Goal: Information Seeking & Learning: Learn about a topic

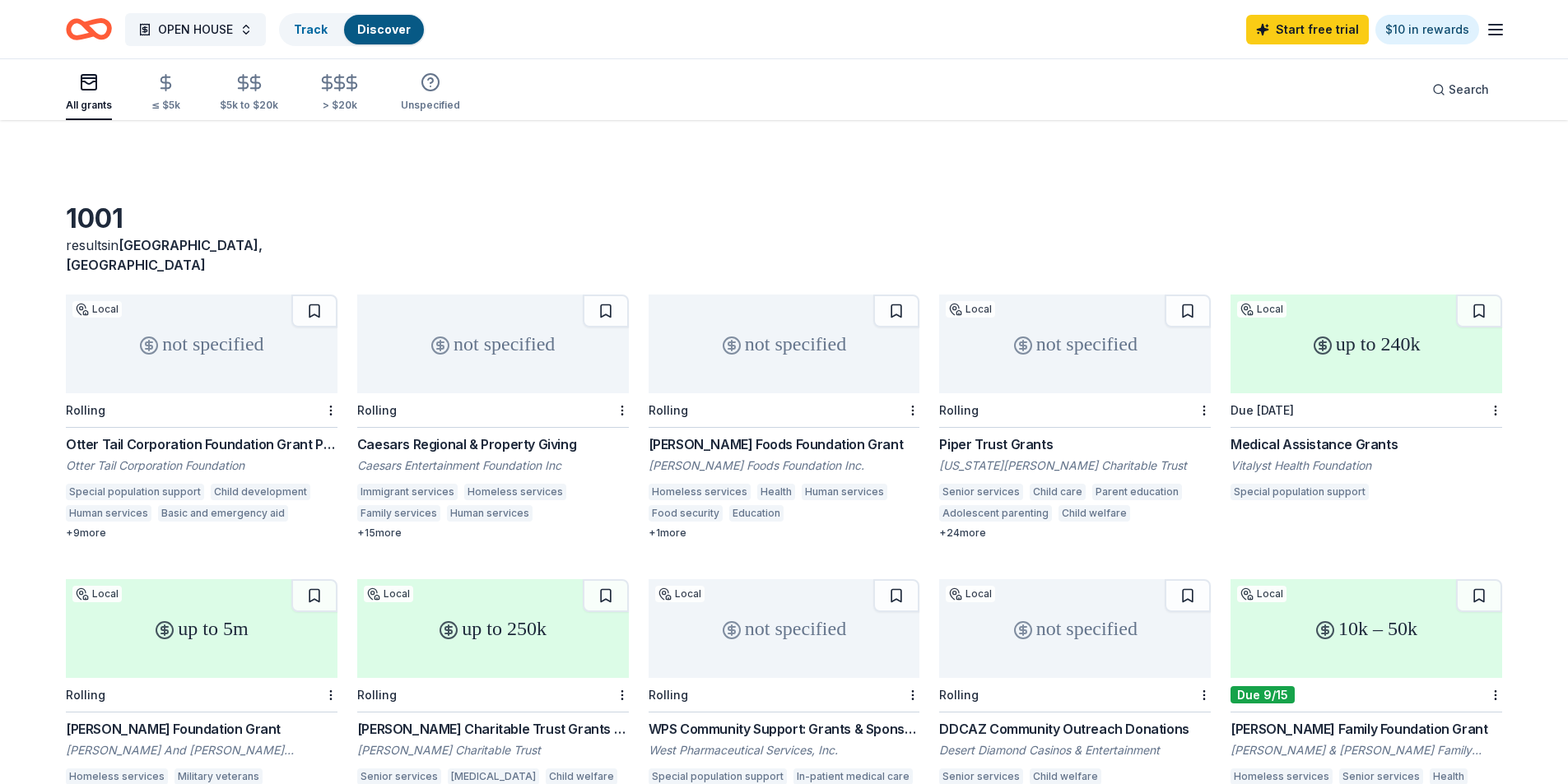
scroll to position [365, 0]
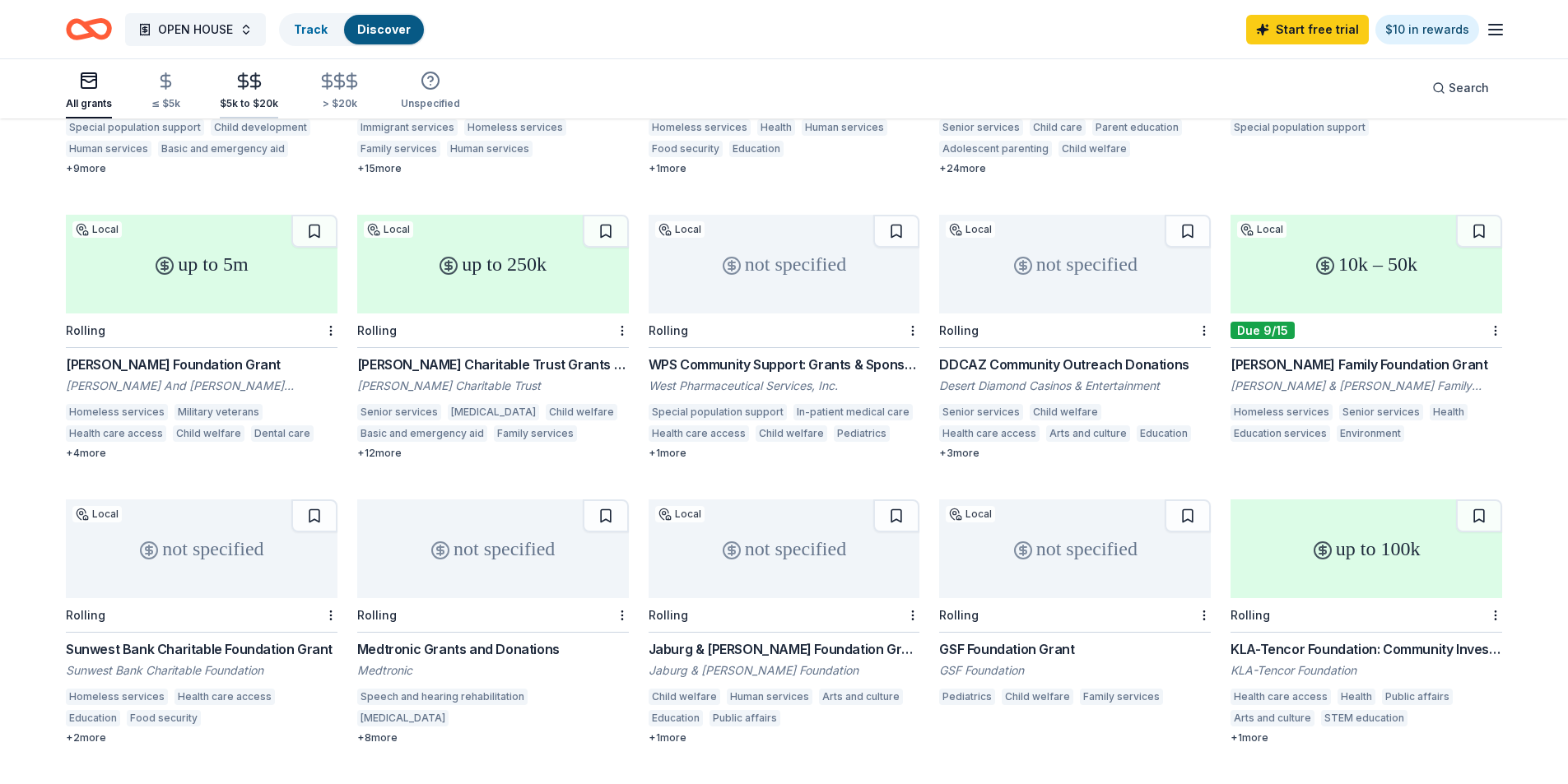
click at [246, 82] on icon "button" at bounding box center [255, 81] width 19 height 19
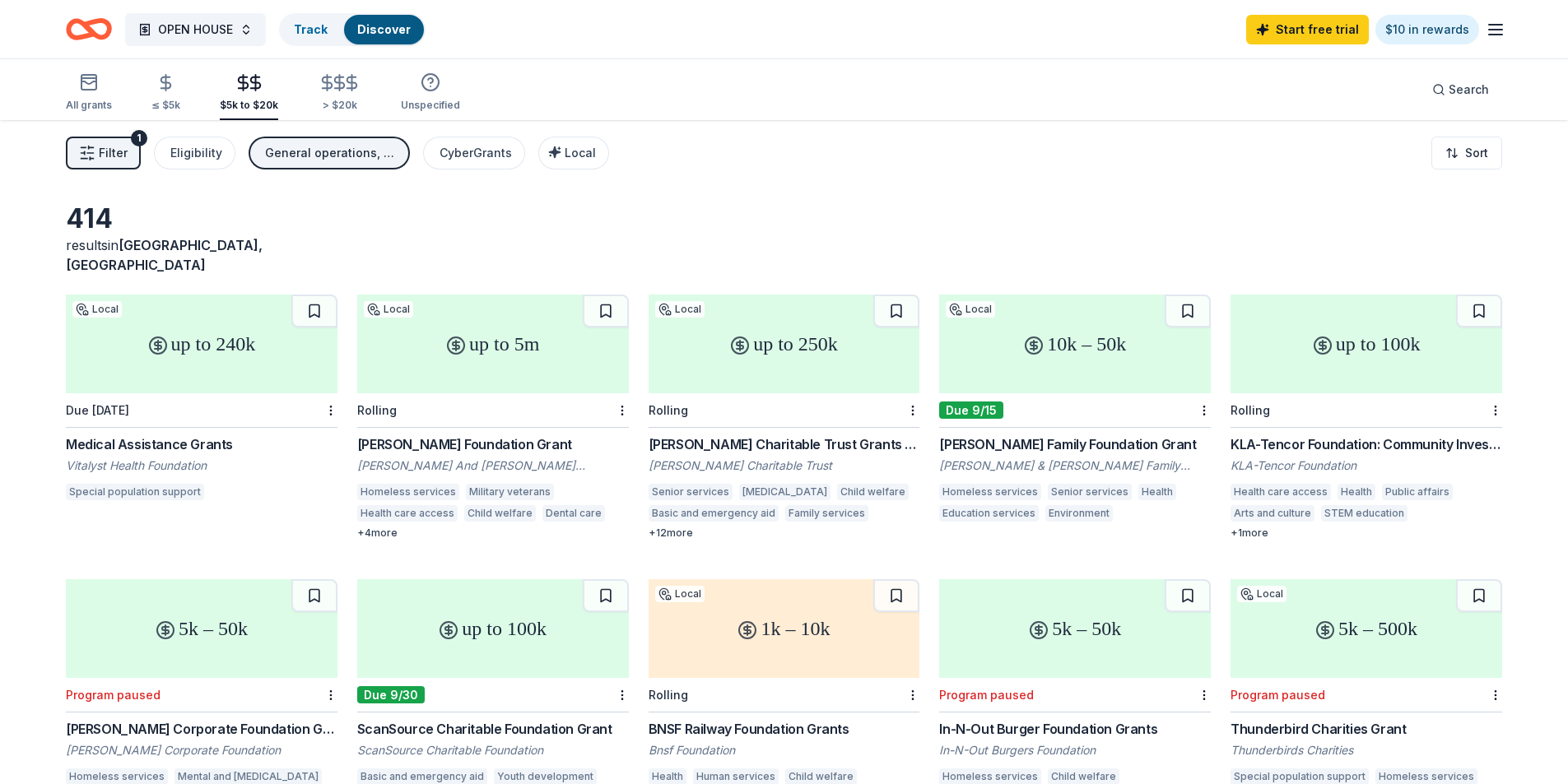
click at [378, 526] on div "+ 4 more" at bounding box center [493, 532] width 271 height 13
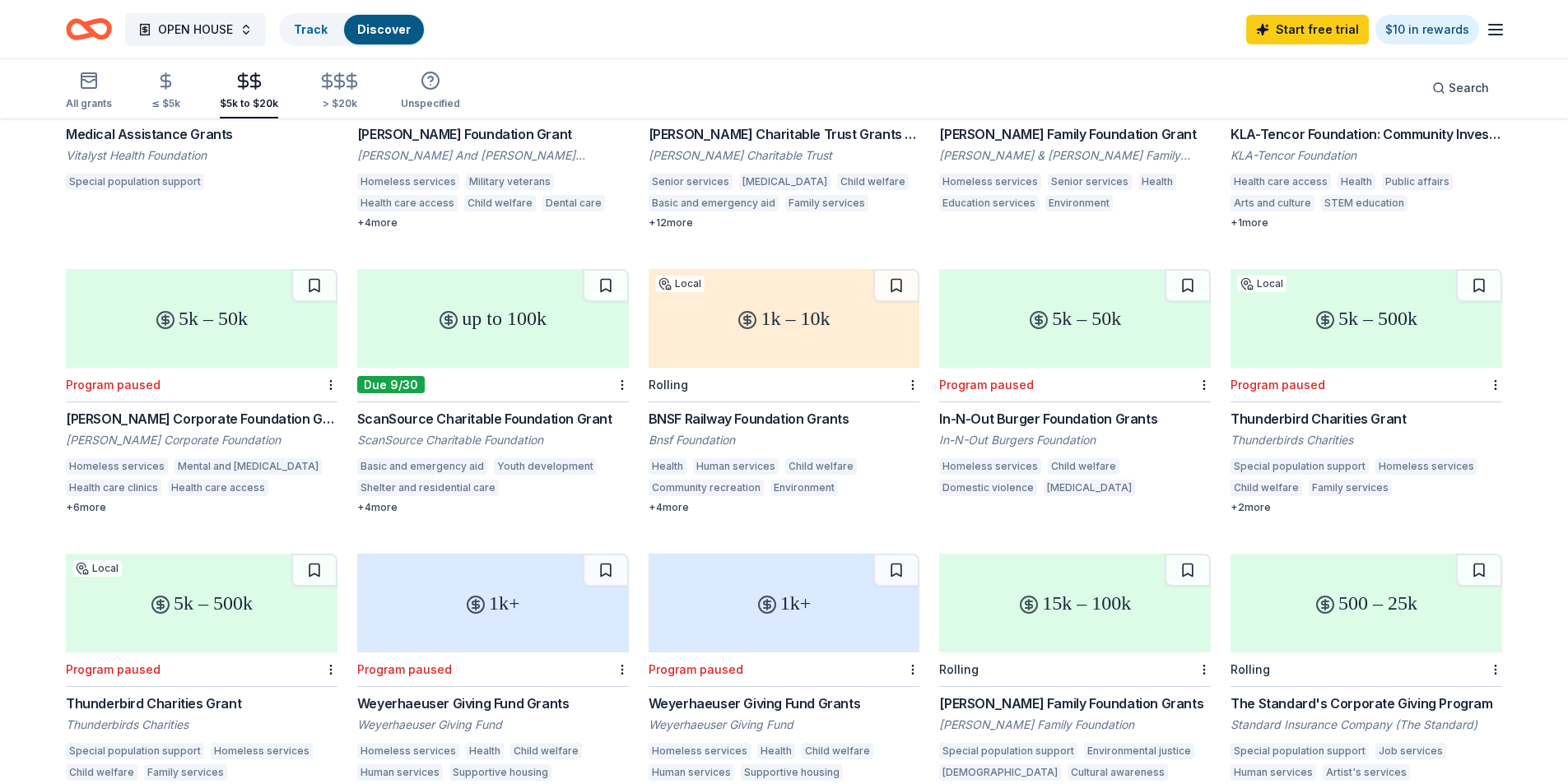
scroll to position [306, 0]
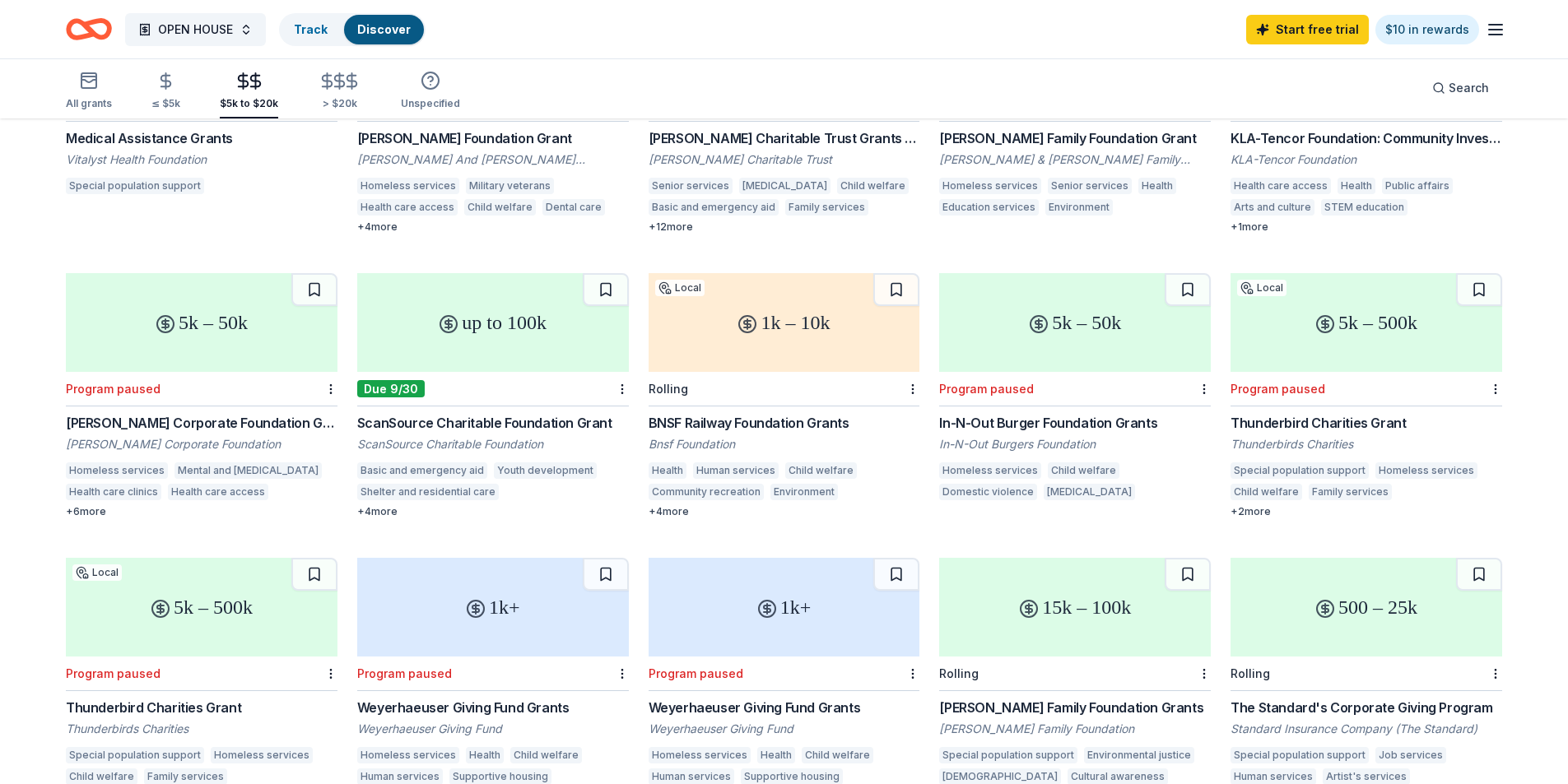
click at [758, 413] on div "BNSF Railway Foundation Grants" at bounding box center [784, 423] width 271 height 20
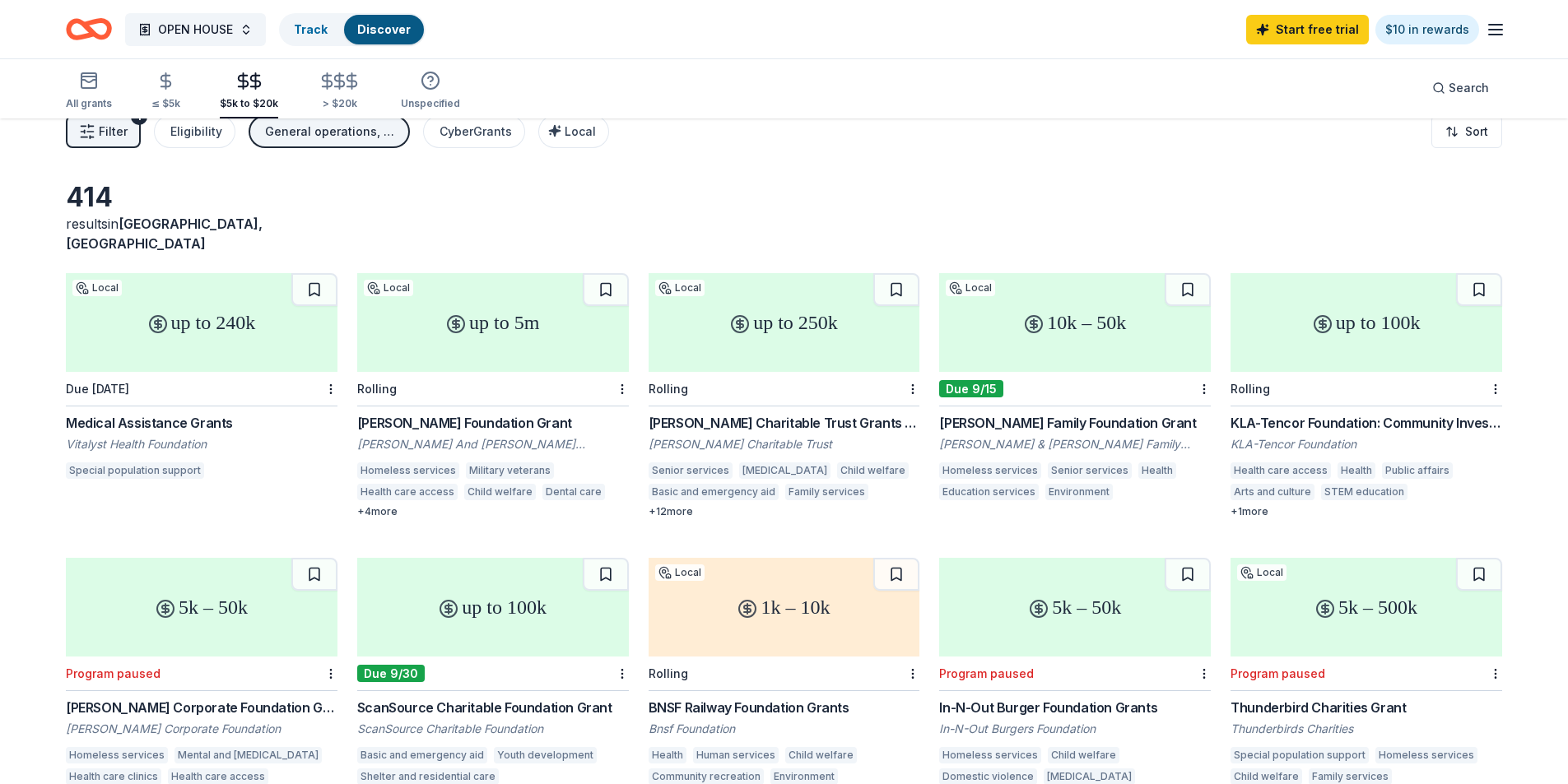
scroll to position [0, 0]
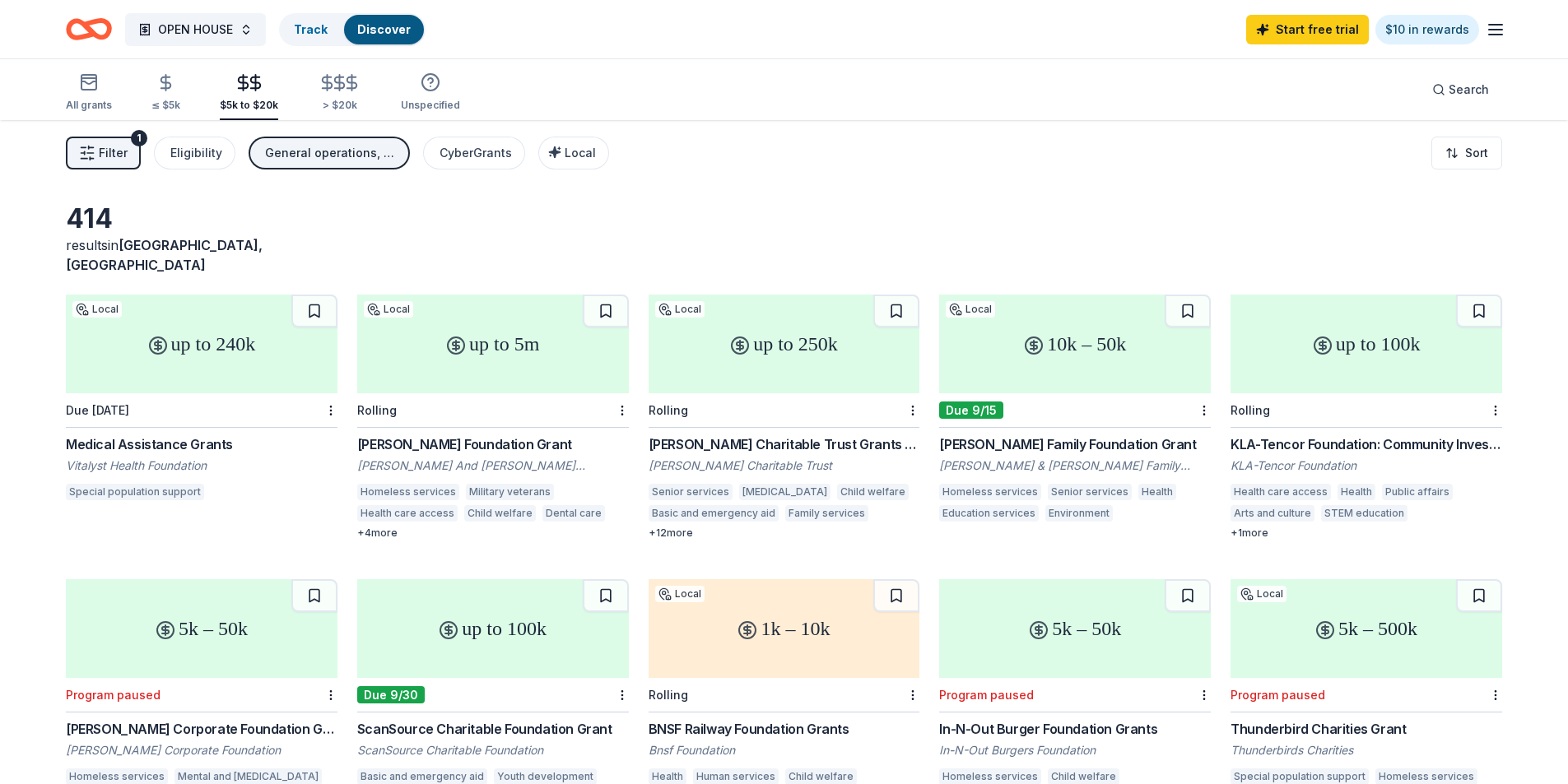
click at [126, 435] on div "Medical Assistance Grants" at bounding box center [202, 445] width 271 height 20
click at [139, 435] on div "Medical Assistance Grants" at bounding box center [202, 445] width 271 height 20
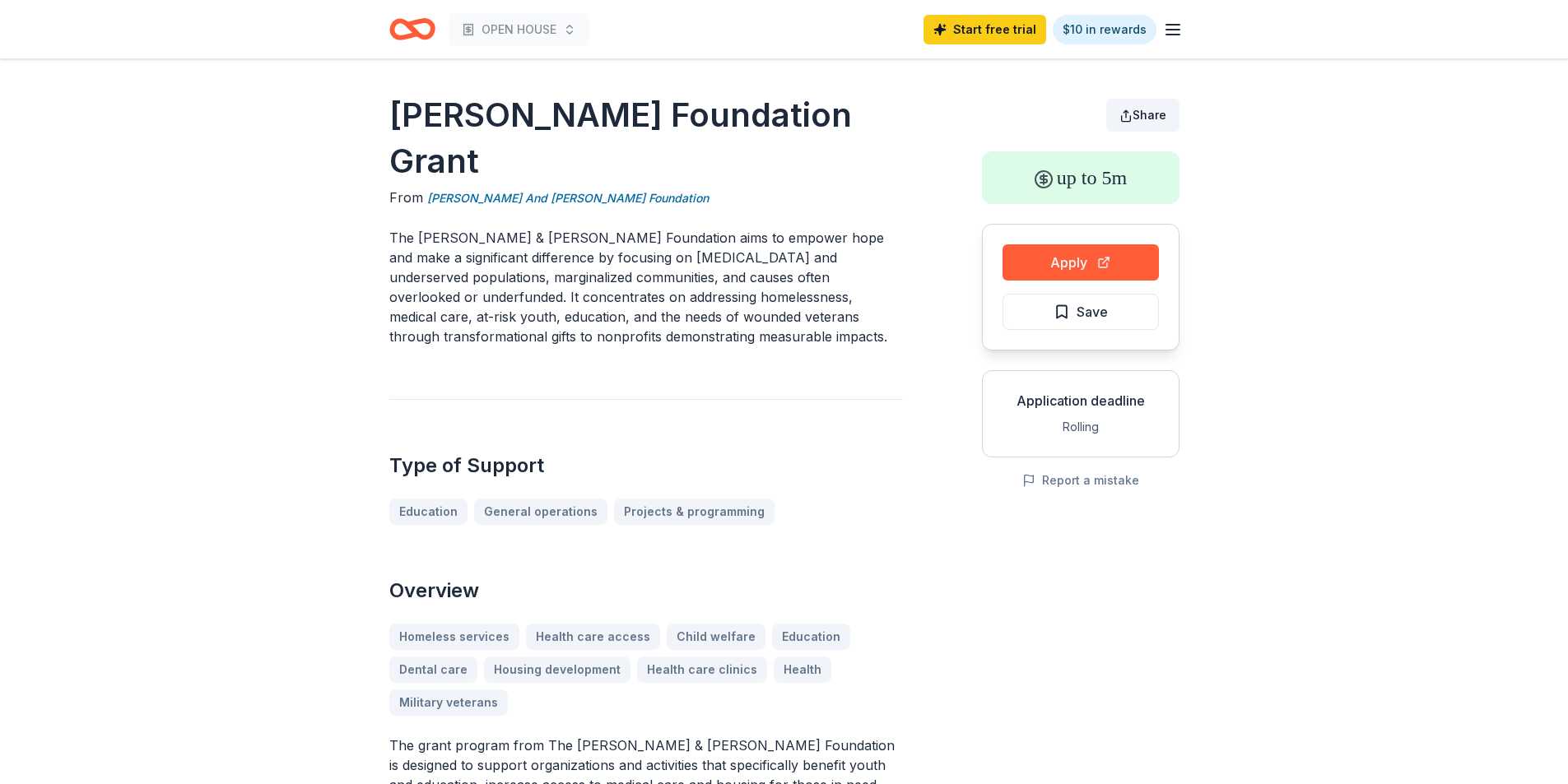
click at [1129, 118] on button "Share" at bounding box center [1142, 114] width 73 height 32
click at [1137, 112] on span "Share" at bounding box center [1149, 115] width 33 height 14
click at [1137, 115] on span "Share" at bounding box center [1149, 115] width 33 height 14
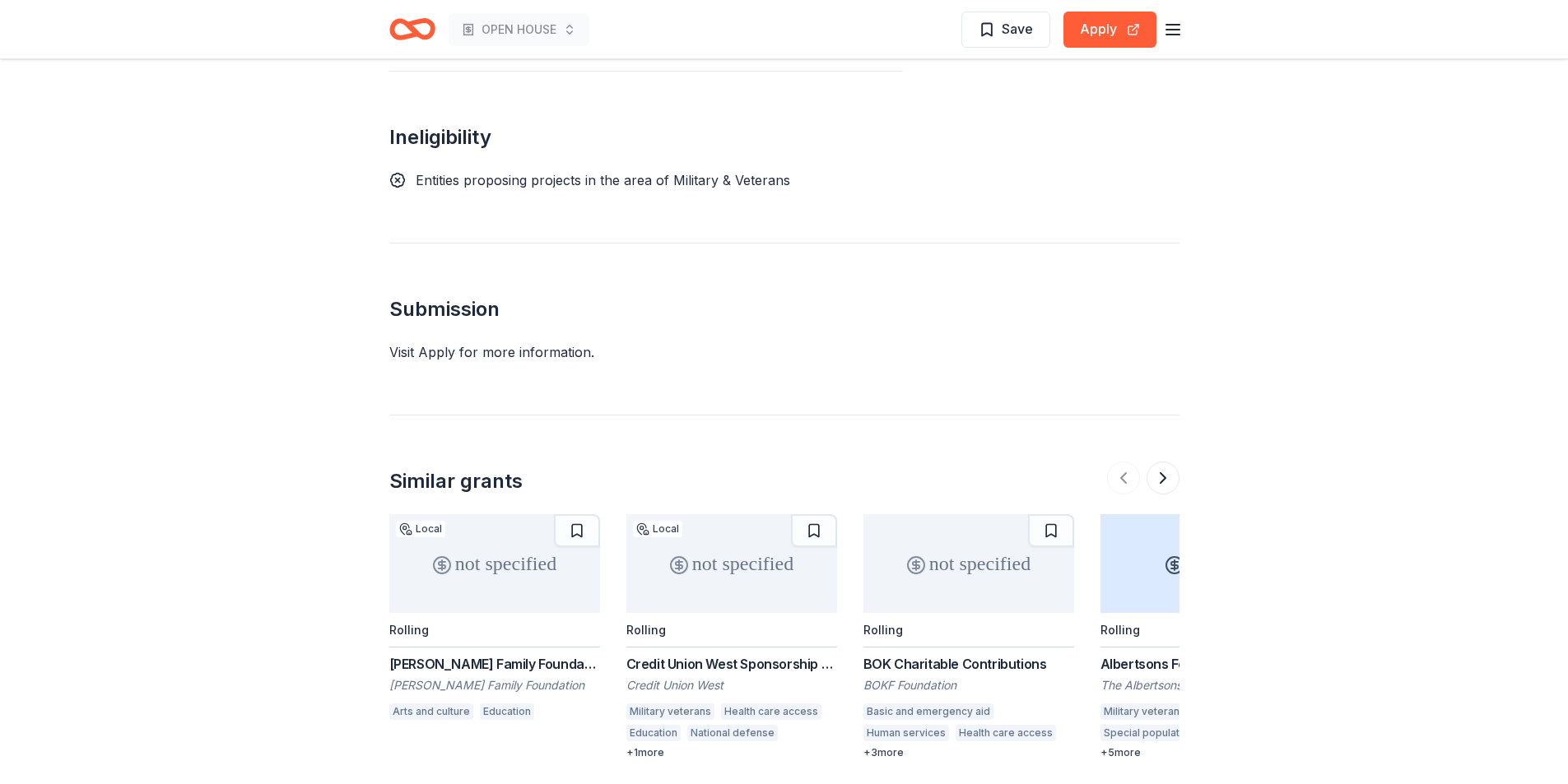
scroll to position [1583, 0]
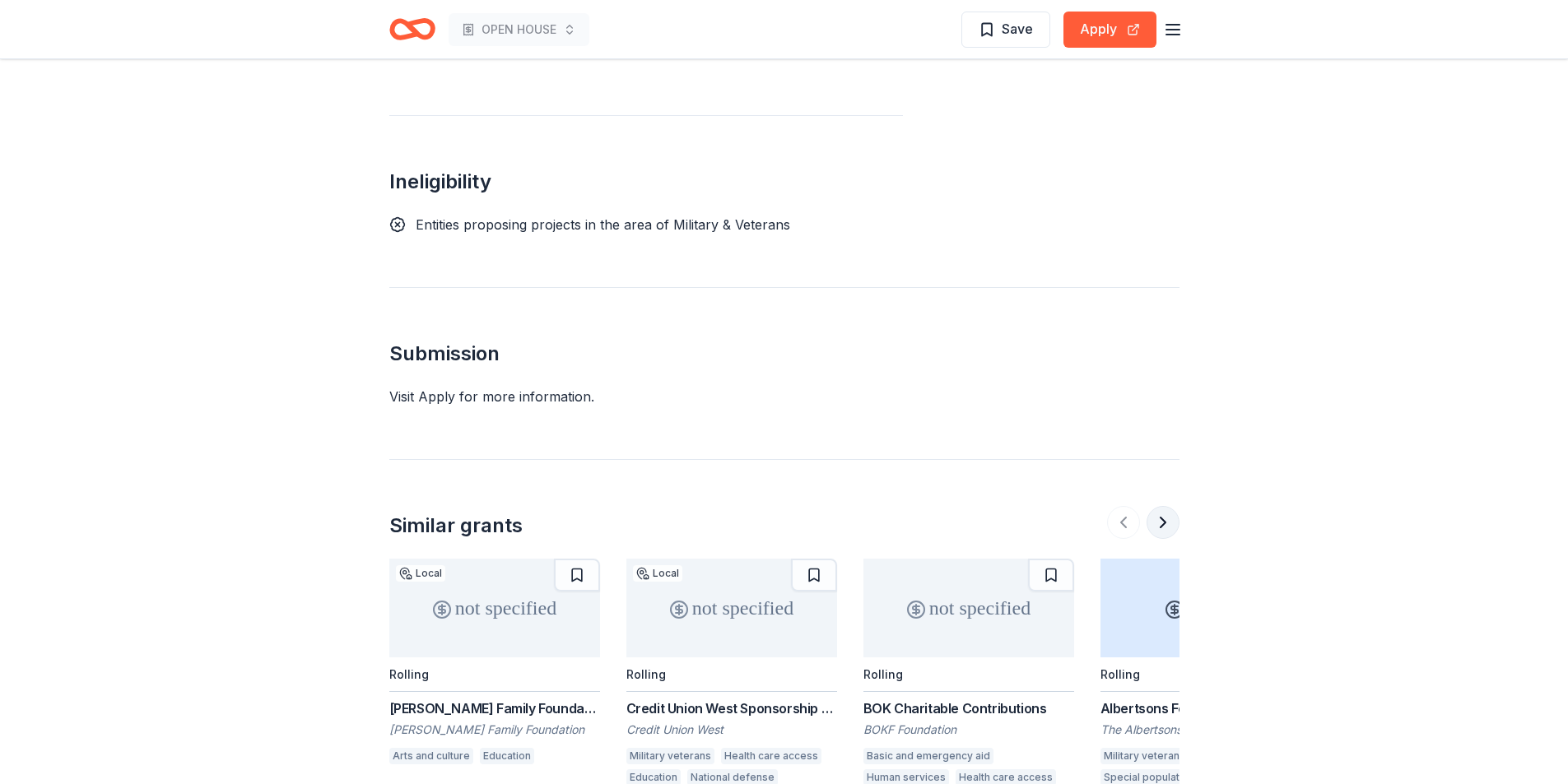
click at [1161, 506] on button at bounding box center [1162, 521] width 32 height 32
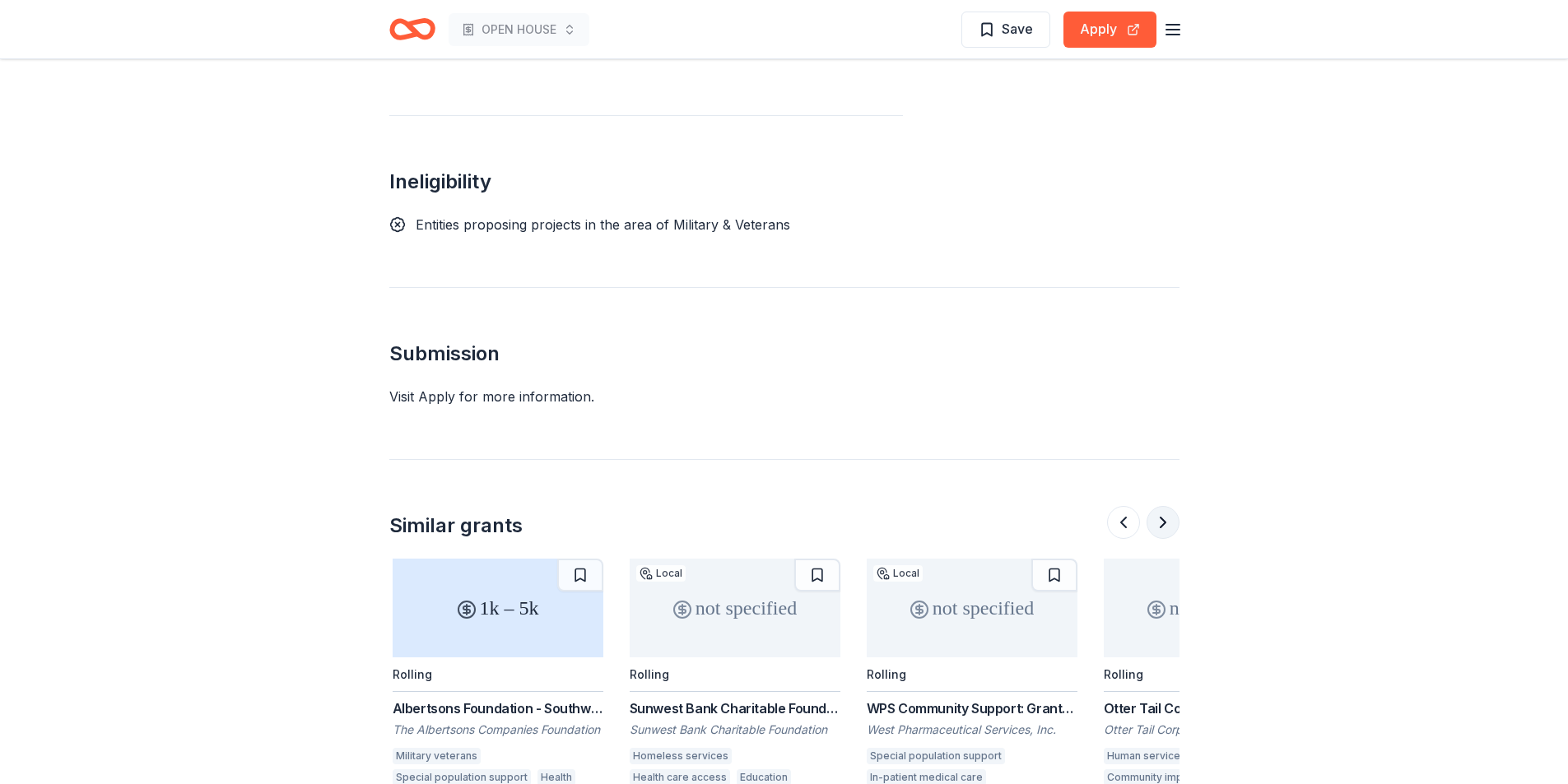
scroll to position [0, 711]
click at [1161, 506] on button at bounding box center [1162, 521] width 32 height 32
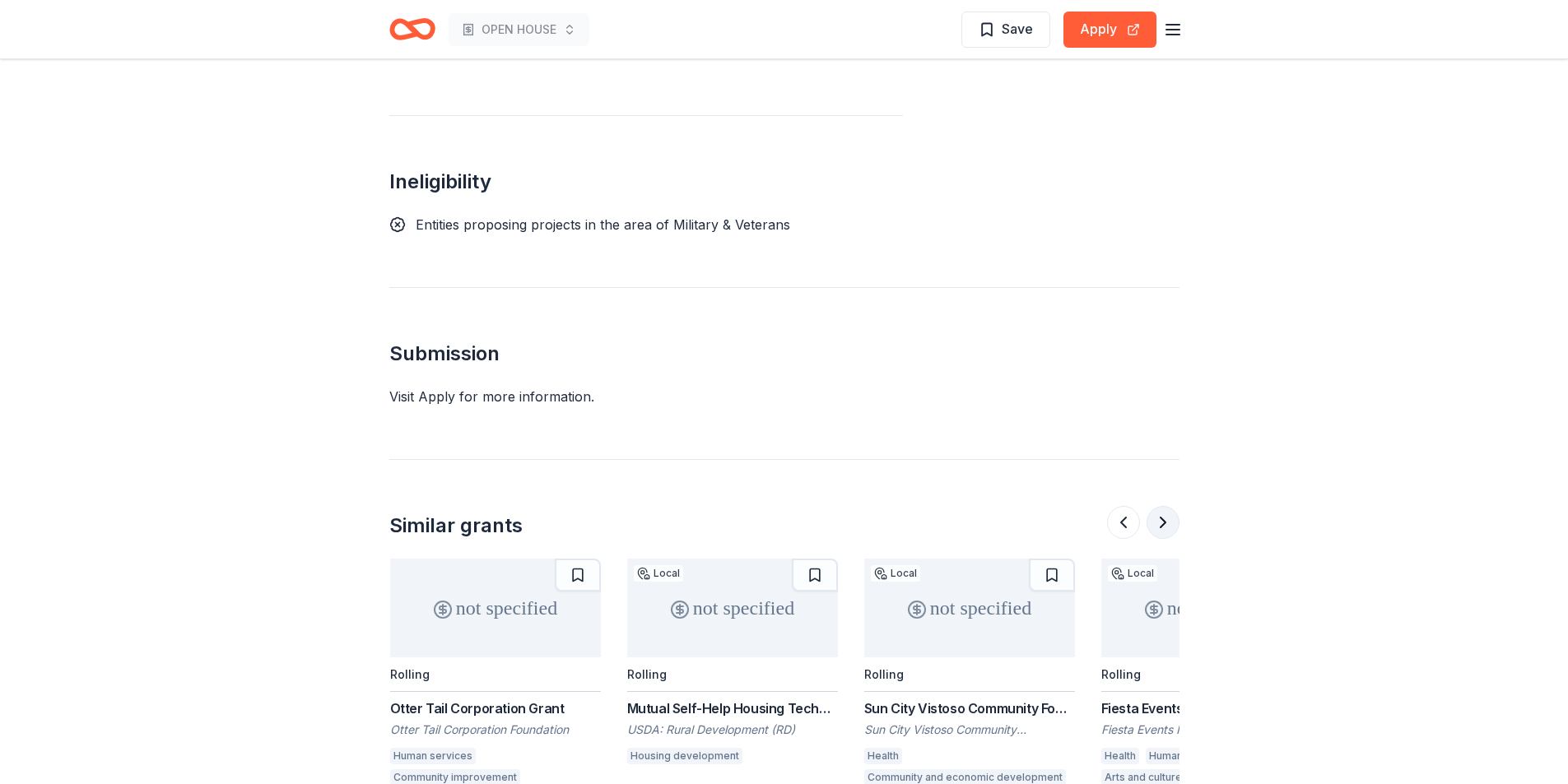
scroll to position [0, 1422]
click at [1161, 506] on button at bounding box center [1162, 521] width 32 height 32
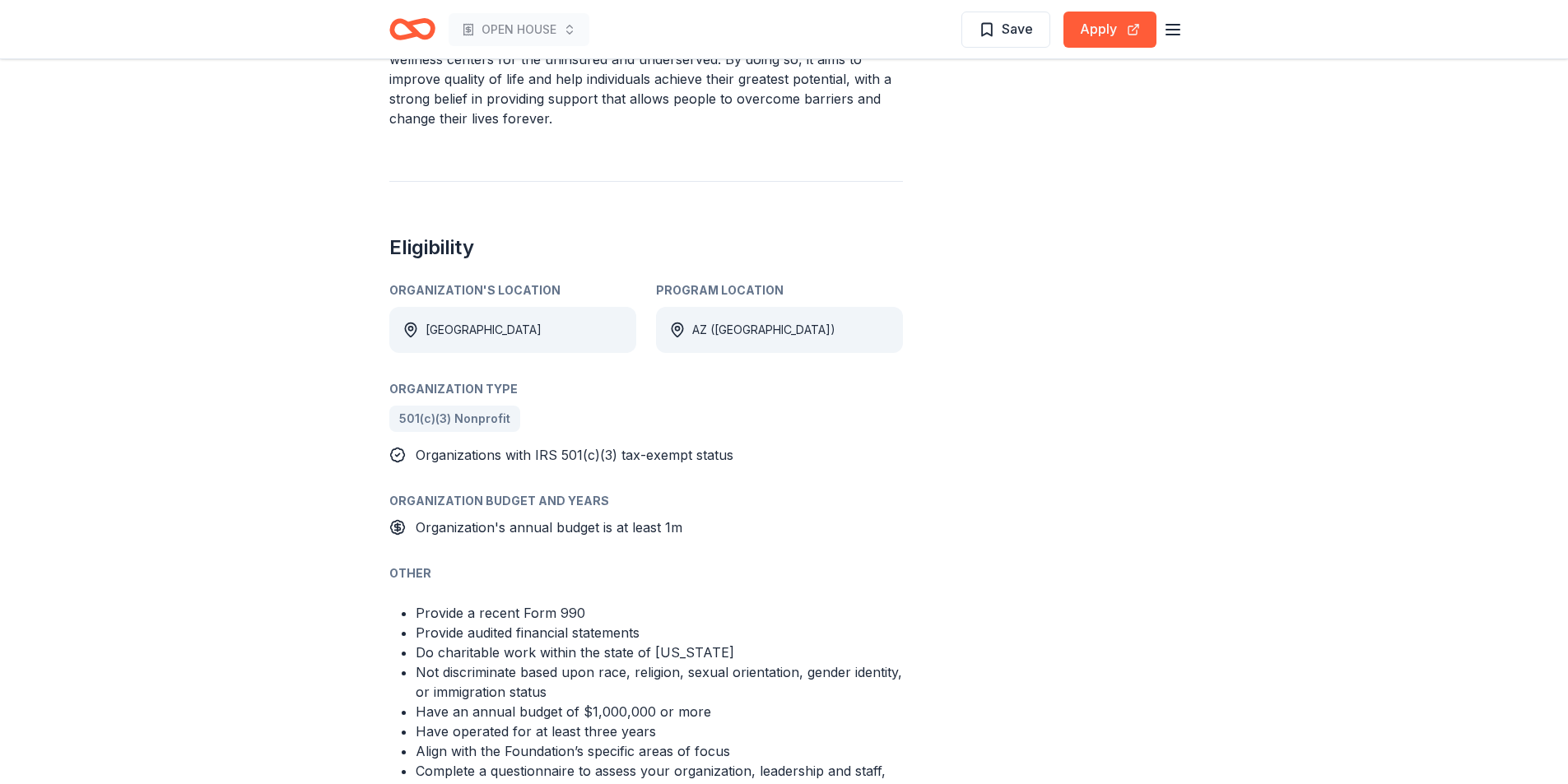
scroll to position [0, 0]
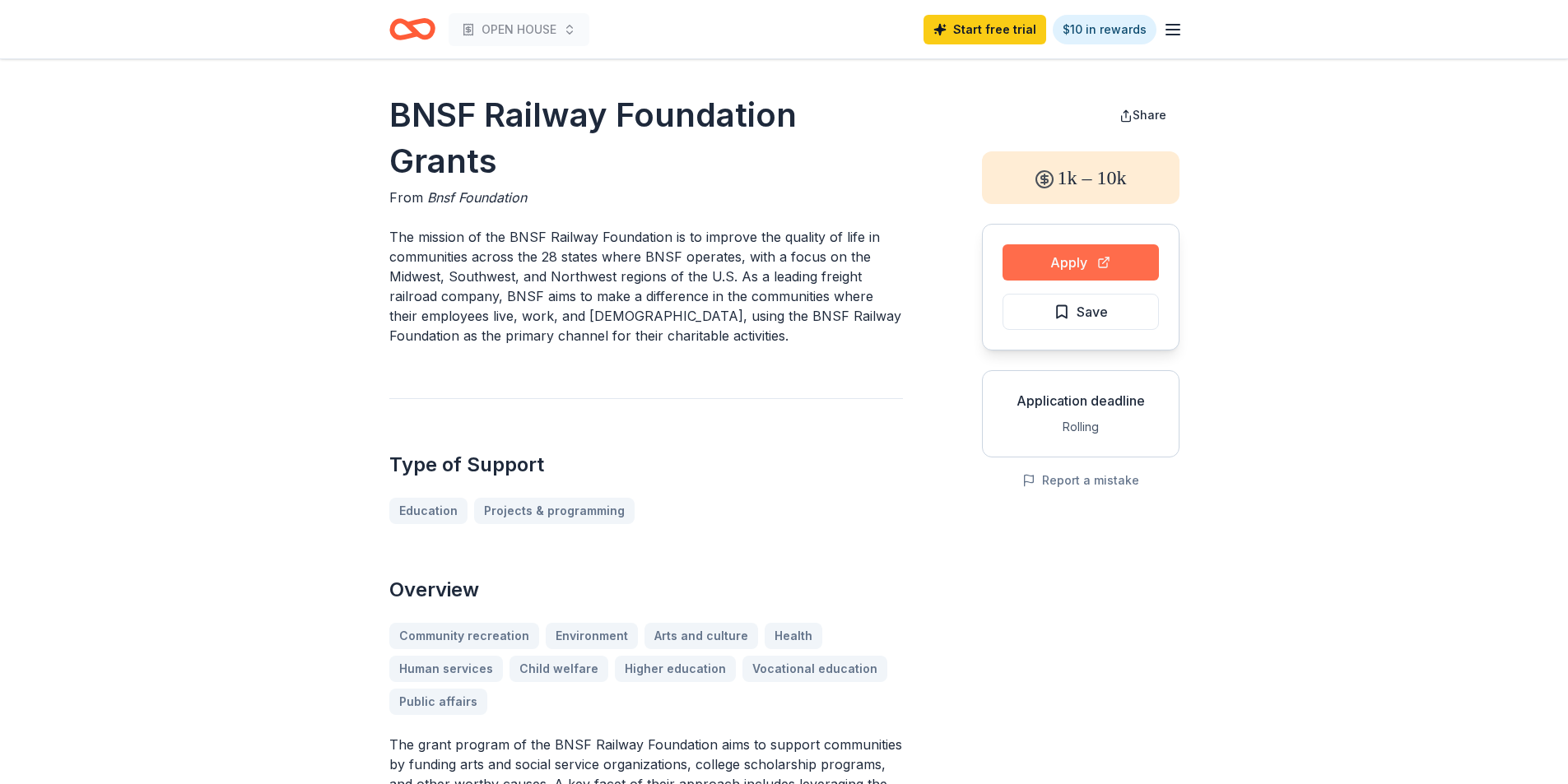
click at [1066, 264] on button "Apply" at bounding box center [1080, 262] width 156 height 36
click at [1080, 255] on button "Apply" at bounding box center [1080, 262] width 156 height 36
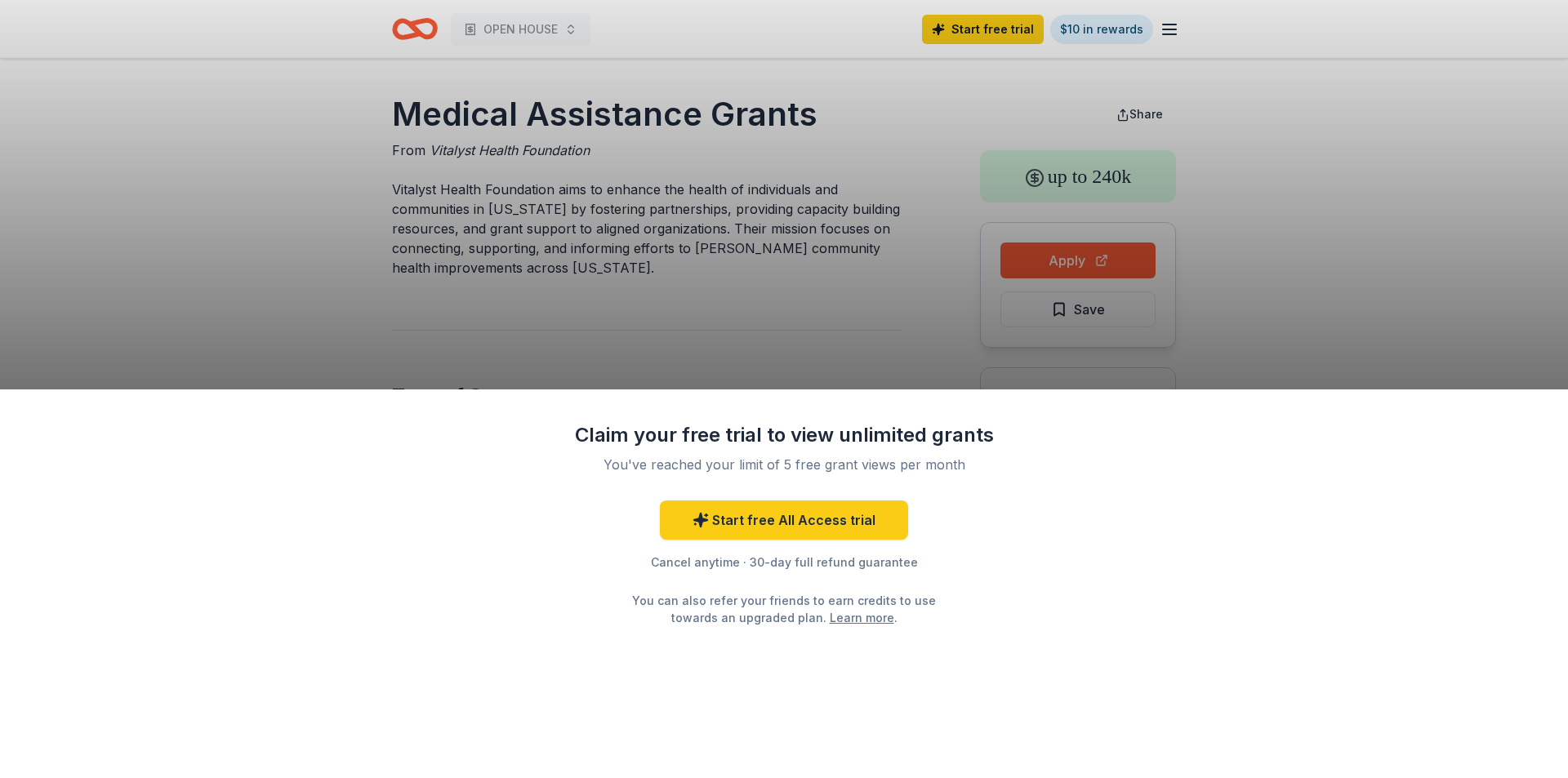
click at [801, 324] on div "Claim your free trial to view unlimited grants You've reached your limit of 5 f…" at bounding box center [784, 389] width 1568 height 778
click at [198, 274] on div "Claim your free trial to view unlimited grants You've reached your limit of 5 f…" at bounding box center [784, 389] width 1568 height 778
click at [1085, 256] on div "Claim your free trial to view unlimited grants You've reached your limit of 5 f…" at bounding box center [784, 389] width 1568 height 778
click at [1082, 255] on div "Claim your free trial to view unlimited grants You've reached your limit of 5 f…" at bounding box center [784, 389] width 1568 height 778
click at [1081, 254] on div "Claim your free trial to view unlimited grants You've reached your limit of 5 f…" at bounding box center [784, 389] width 1568 height 778
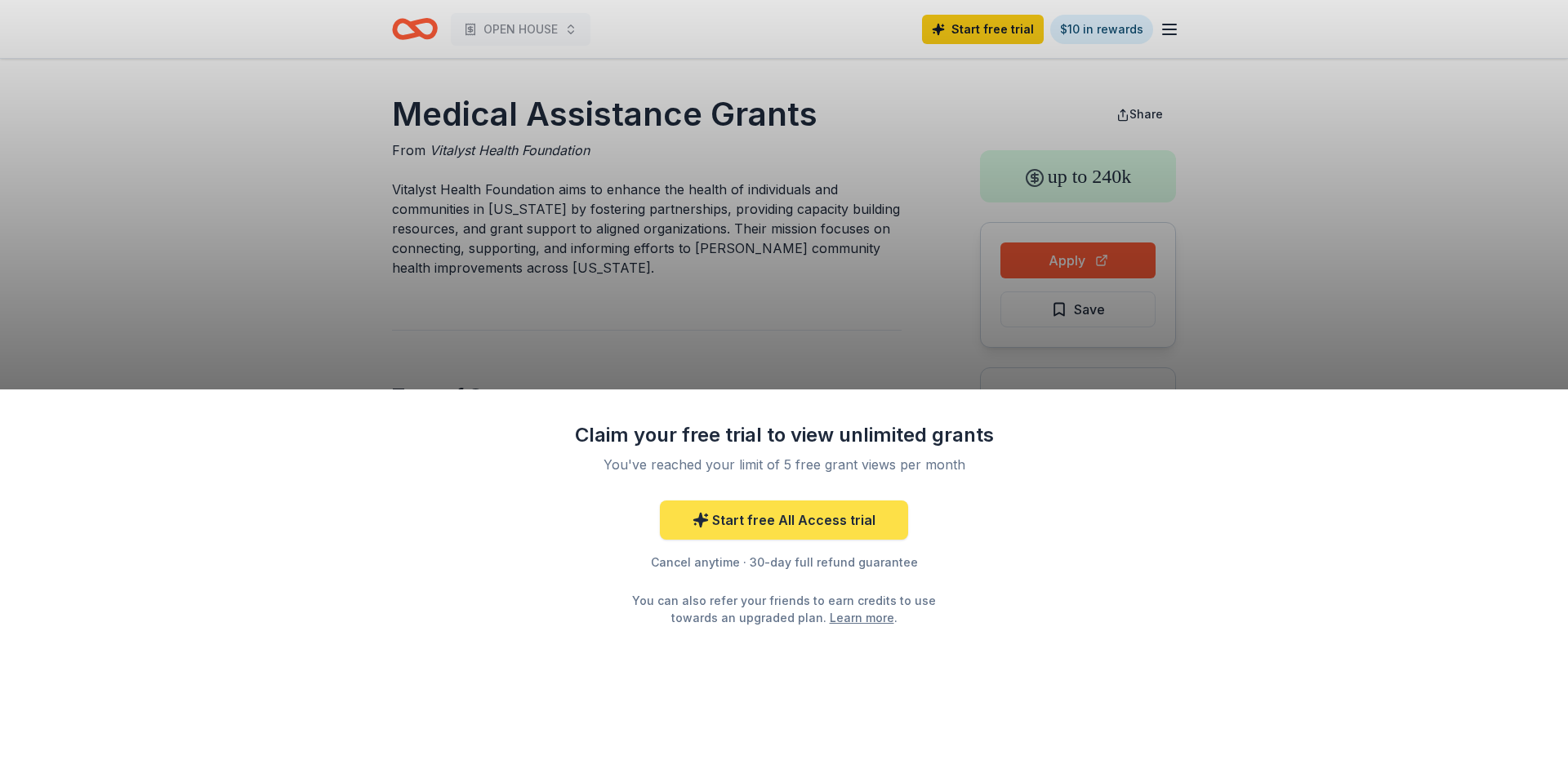
click at [743, 519] on link "Start free All Access trial" at bounding box center [784, 520] width 248 height 39
click at [1053, 263] on div "Claim your free trial to view unlimited grants You've reached your limit of 5 f…" at bounding box center [784, 389] width 1568 height 778
click at [1054, 260] on div "Claim your free trial to view unlimited grants You've reached your limit of 5 f…" at bounding box center [784, 389] width 1568 height 778
click at [1055, 260] on div "Claim your free trial to view unlimited grants You've reached your limit of 5 f…" at bounding box center [784, 389] width 1568 height 778
click at [1090, 27] on div "Claim your free trial to view unlimited grants You've reached your limit of 5 f…" at bounding box center [784, 389] width 1568 height 778
